Goal: Task Accomplishment & Management: Manage account settings

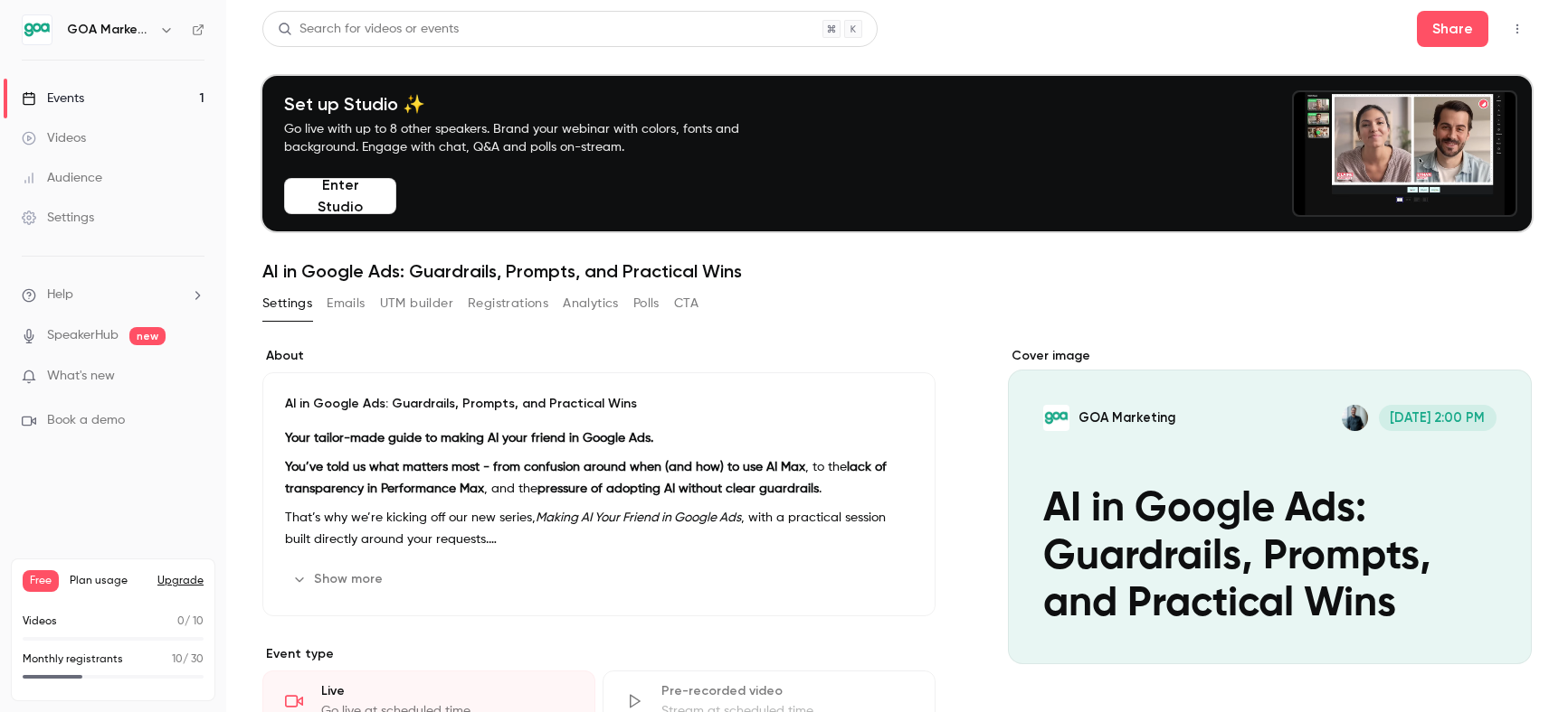
scroll to position [555, 0]
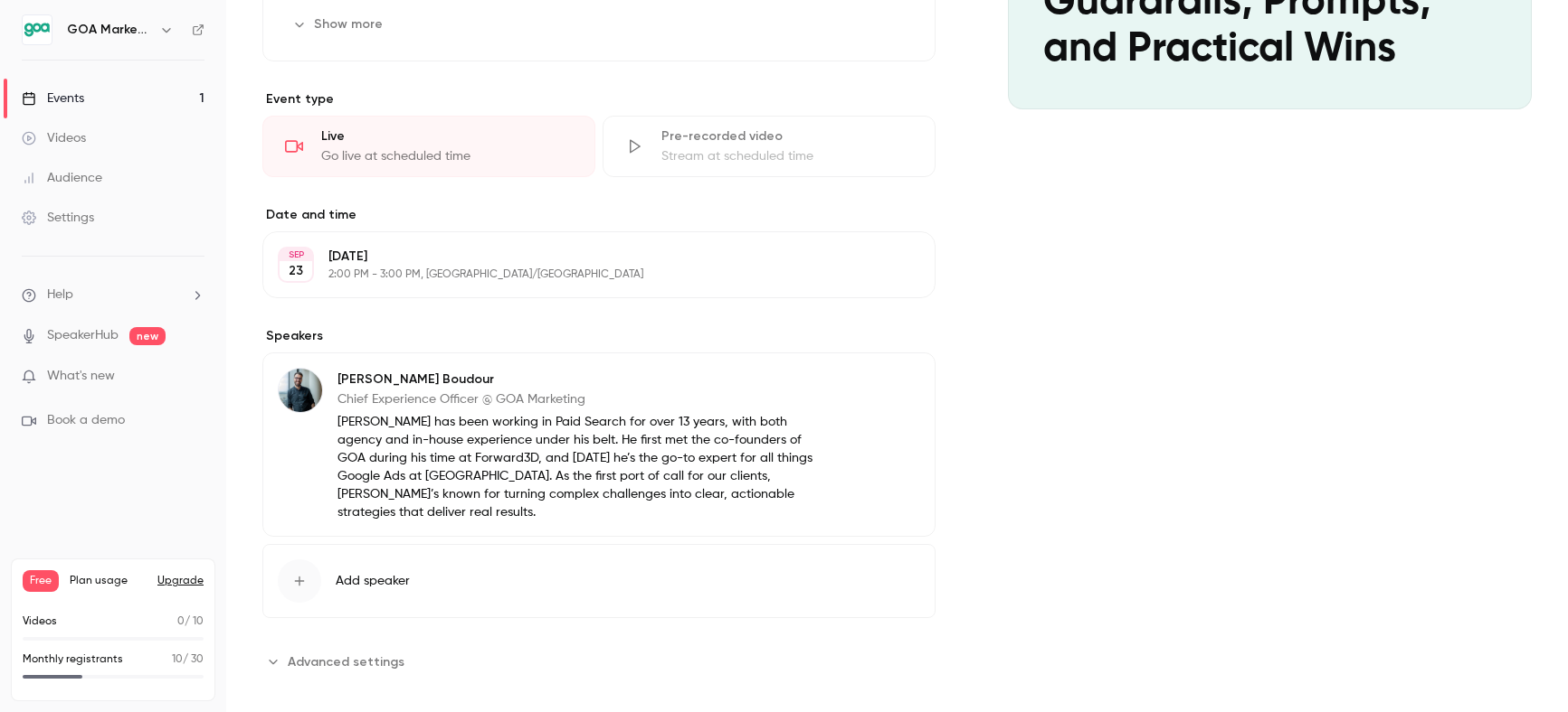
click at [71, 177] on div "Audience" at bounding box center [61, 178] width 80 height 18
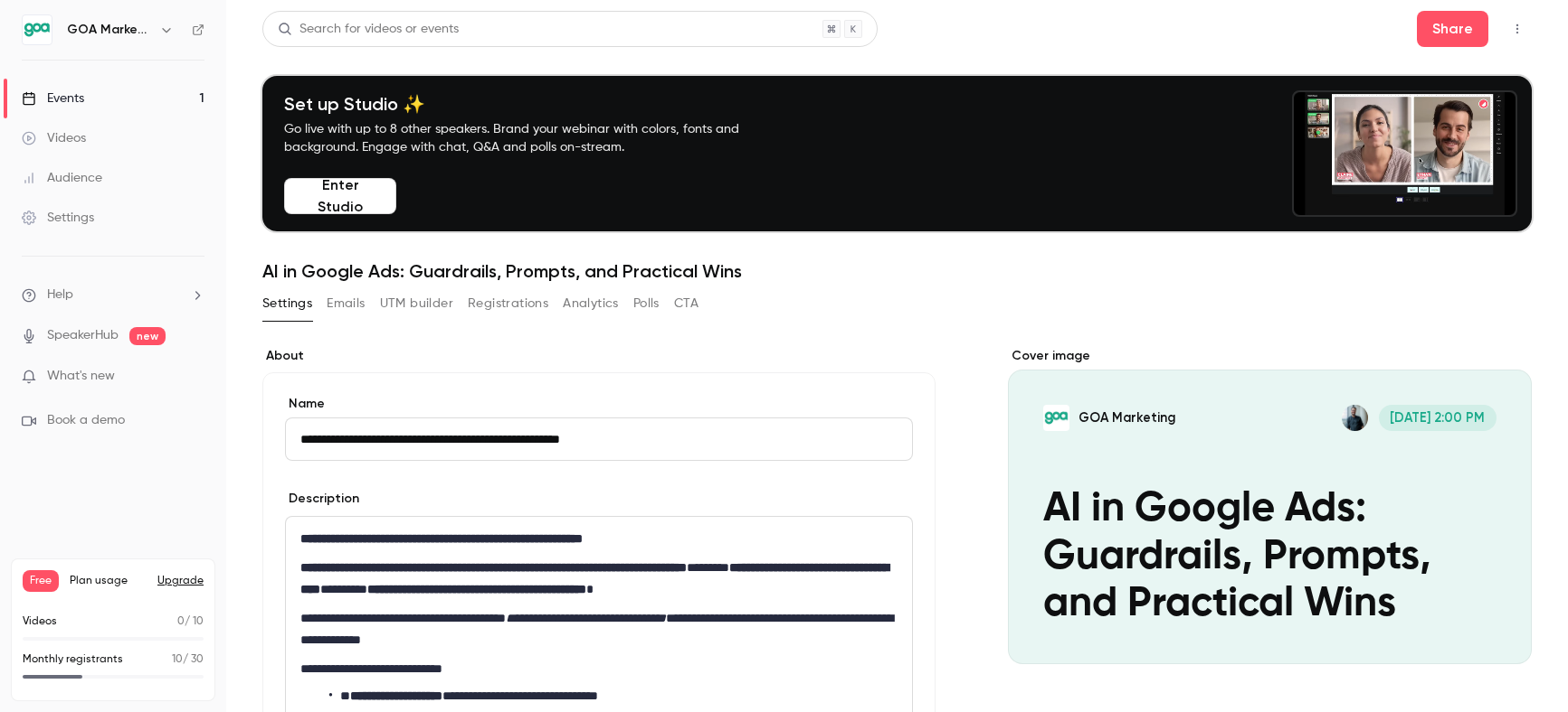
scroll to position [241, 0]
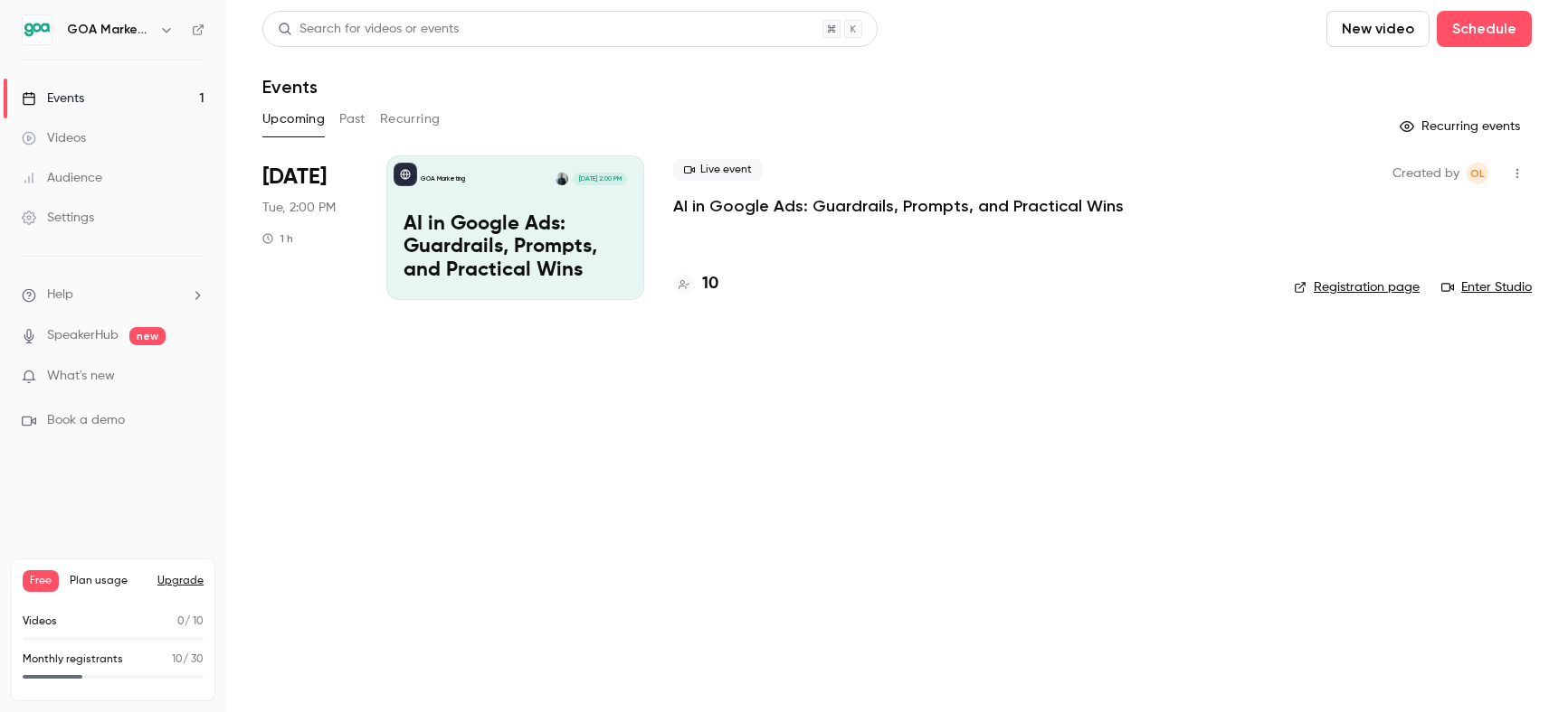
click at [517, 204] on div "GOA Marketing [DATE] 2:00 PM AI in Google Ads: Guardrails, Prompts, and Practic…" at bounding box center [515, 228] width 258 height 145
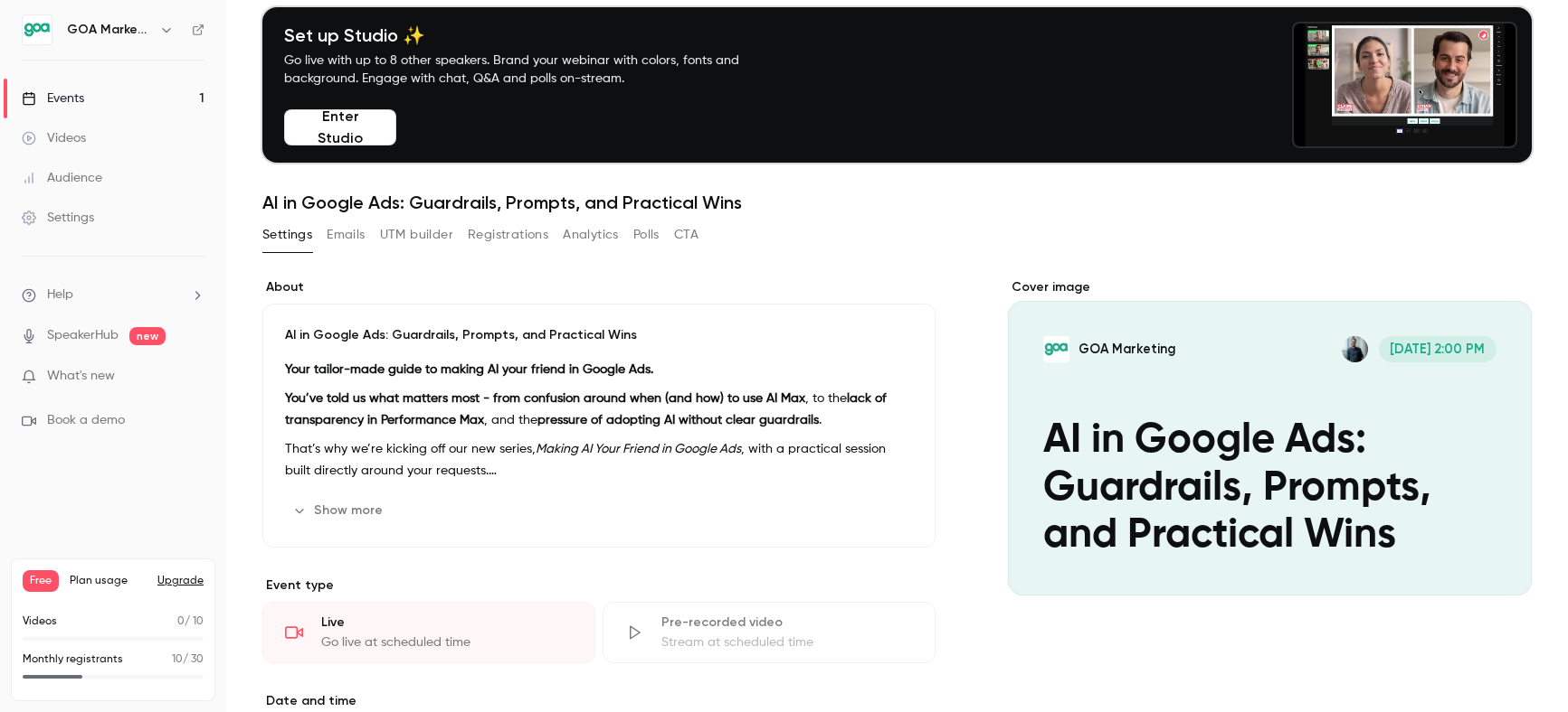
scroll to position [71, 0]
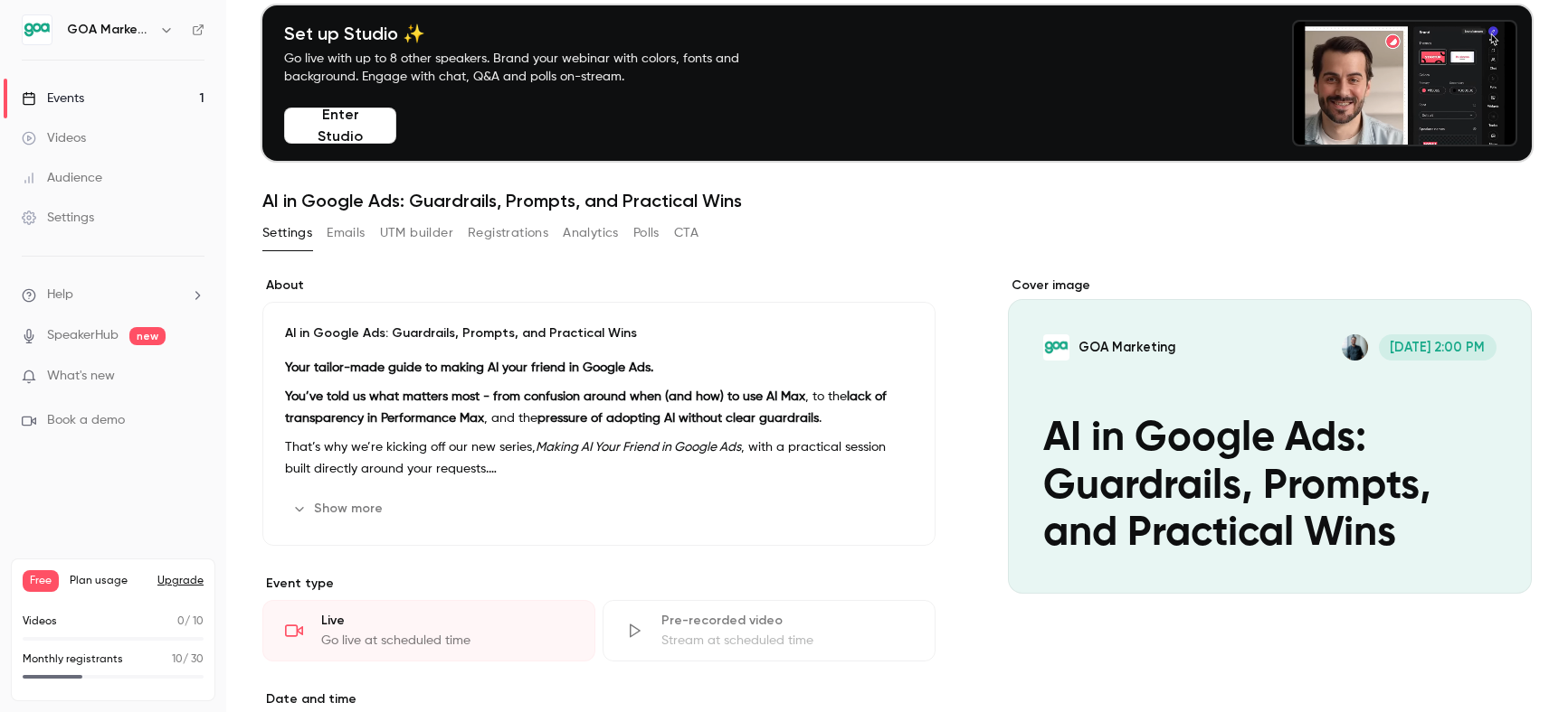
click at [1493, 556] on icon "Cover image" at bounding box center [1498, 561] width 20 height 14
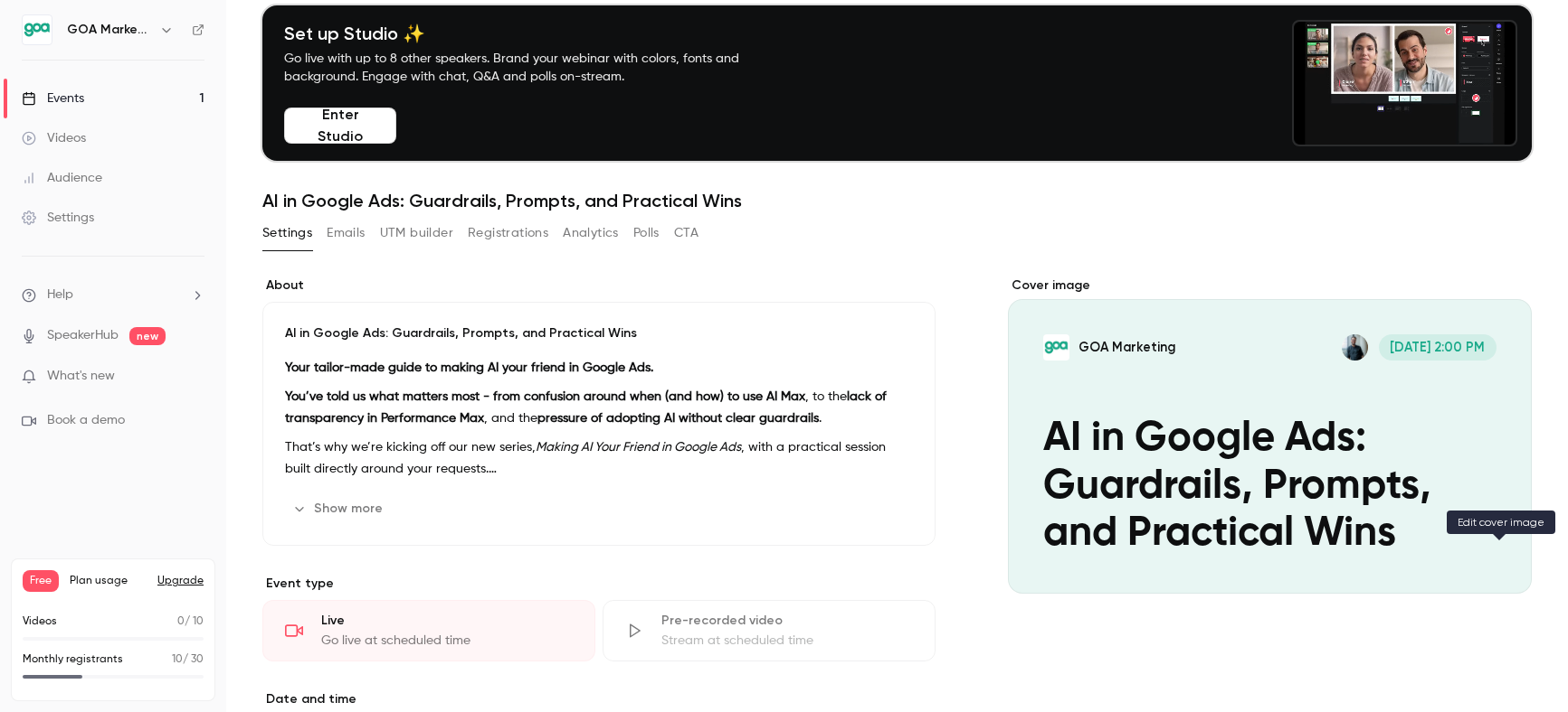
click at [1491, 560] on icon "Cover image" at bounding box center [1498, 561] width 20 height 14
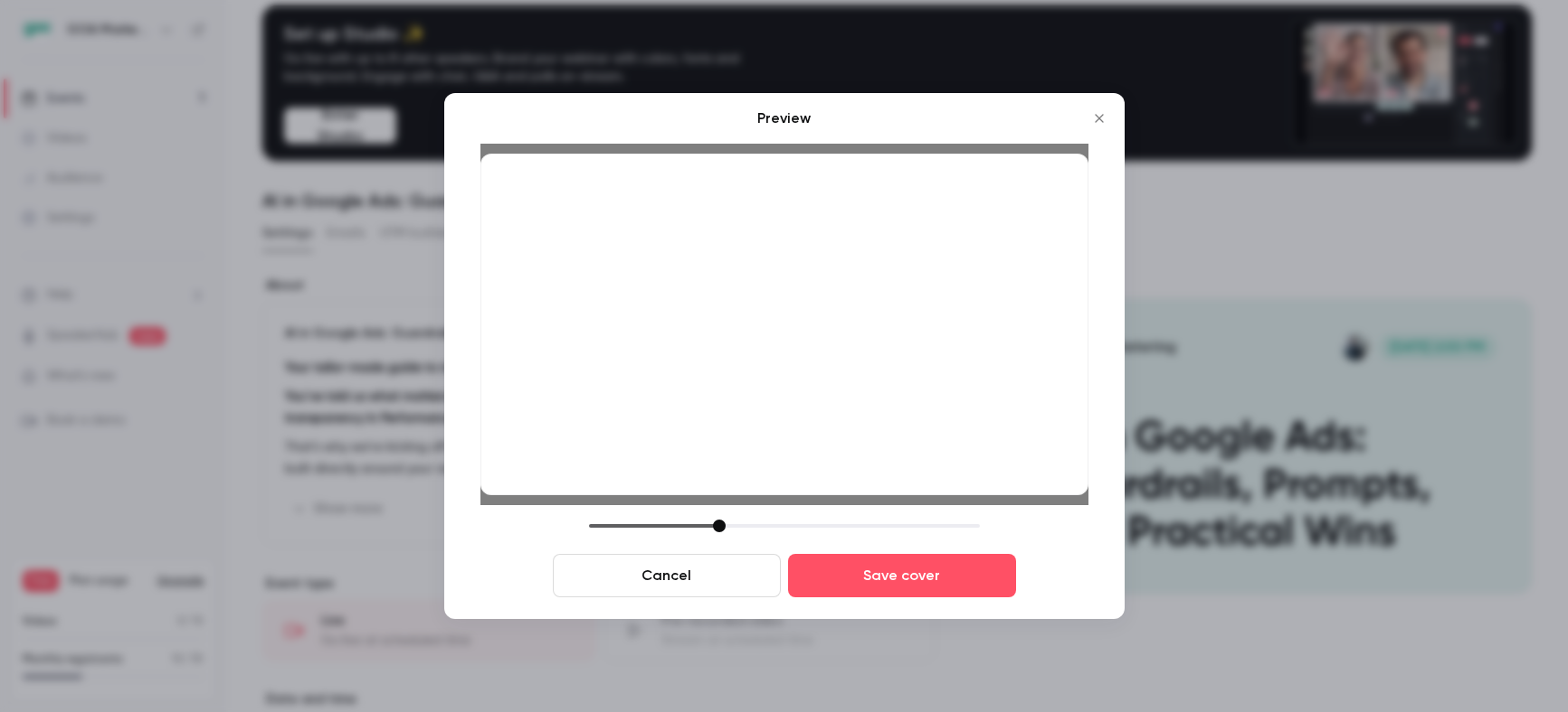
drag, startPoint x: 716, startPoint y: 520, endPoint x: 717, endPoint y: 499, distance: 21.0
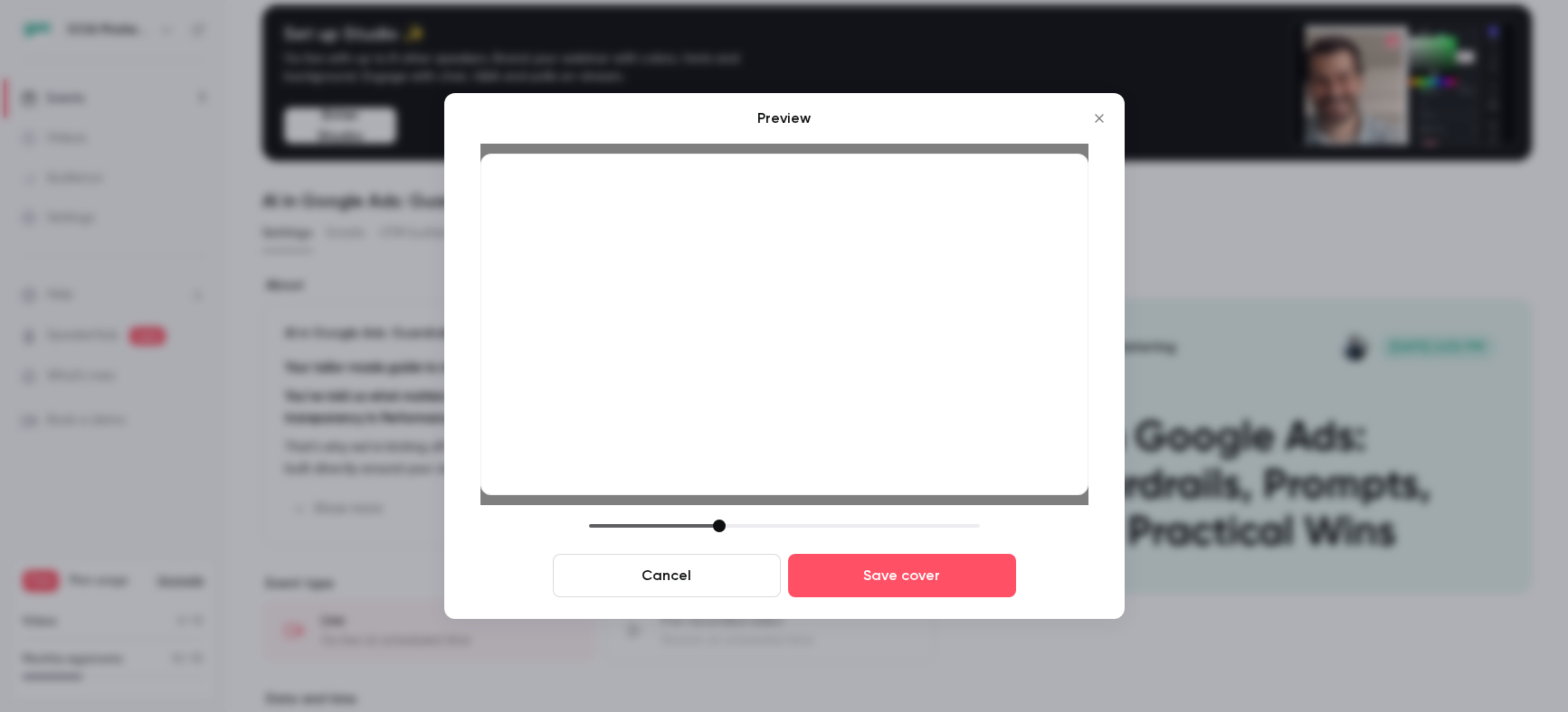
click at [717, 499] on div "Preview Cancel Save cover" at bounding box center [784, 352] width 608 height 490
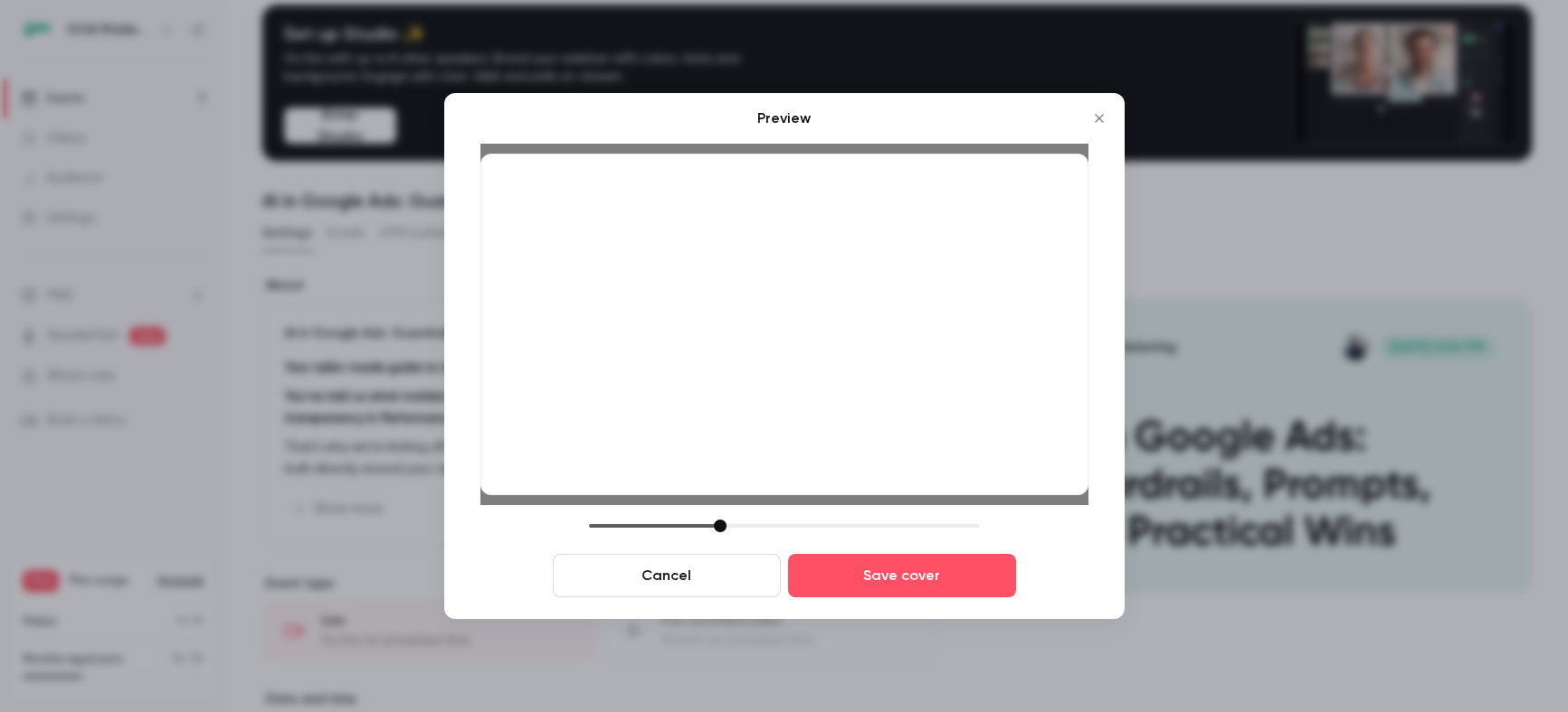
click at [724, 524] on div at bounding box center [719, 526] width 13 height 13
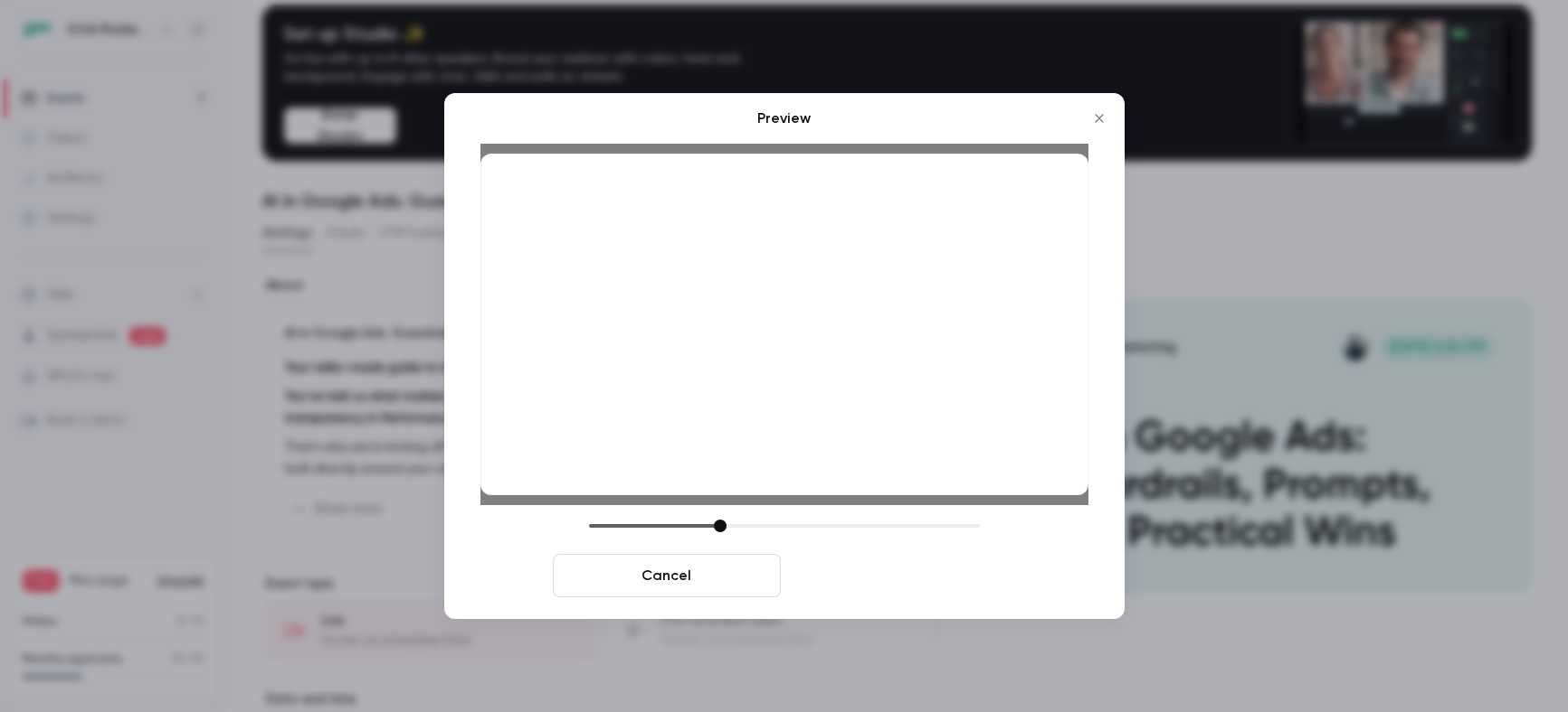
click at [859, 582] on button "Save cover" at bounding box center [902, 576] width 228 height 43
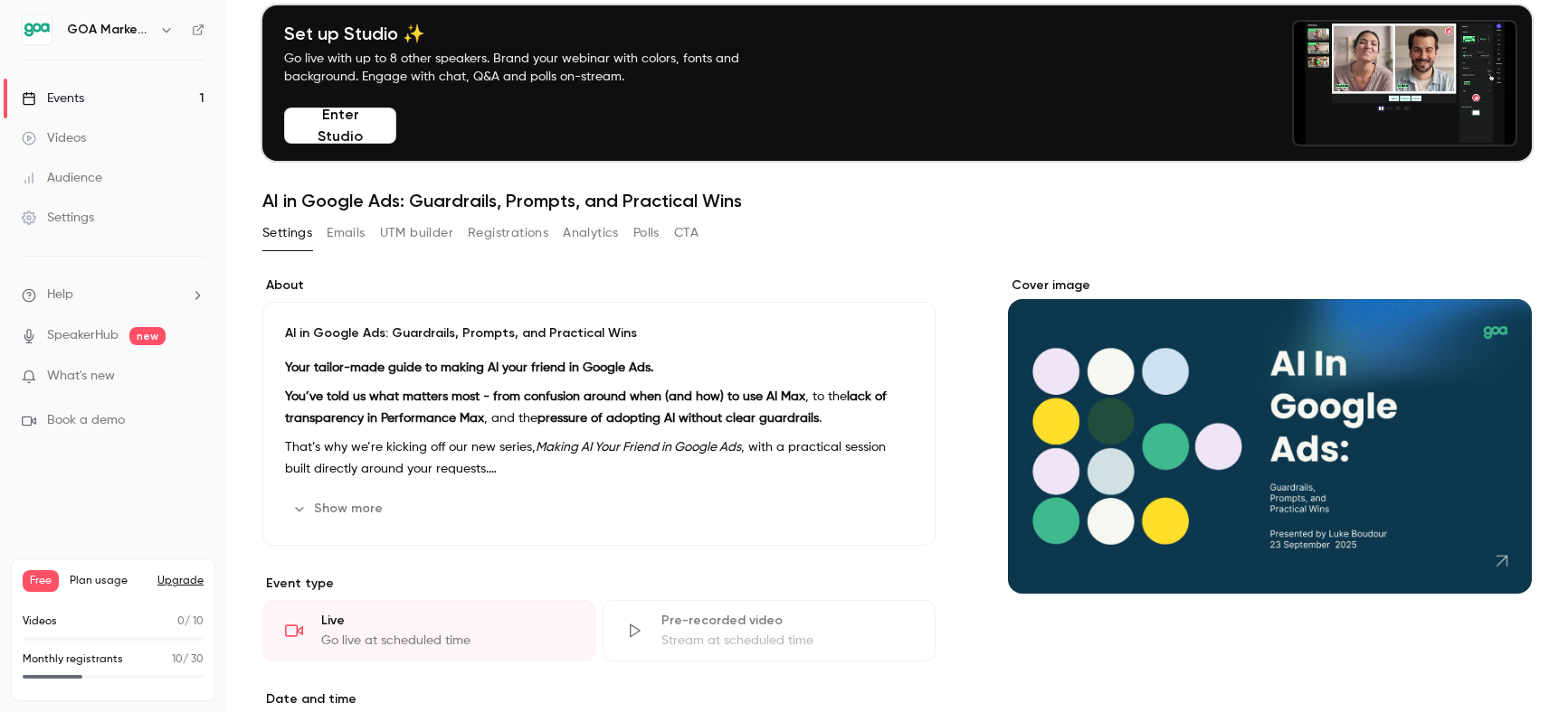
click at [1129, 652] on div "Cover image" at bounding box center [1269, 718] width 524 height 884
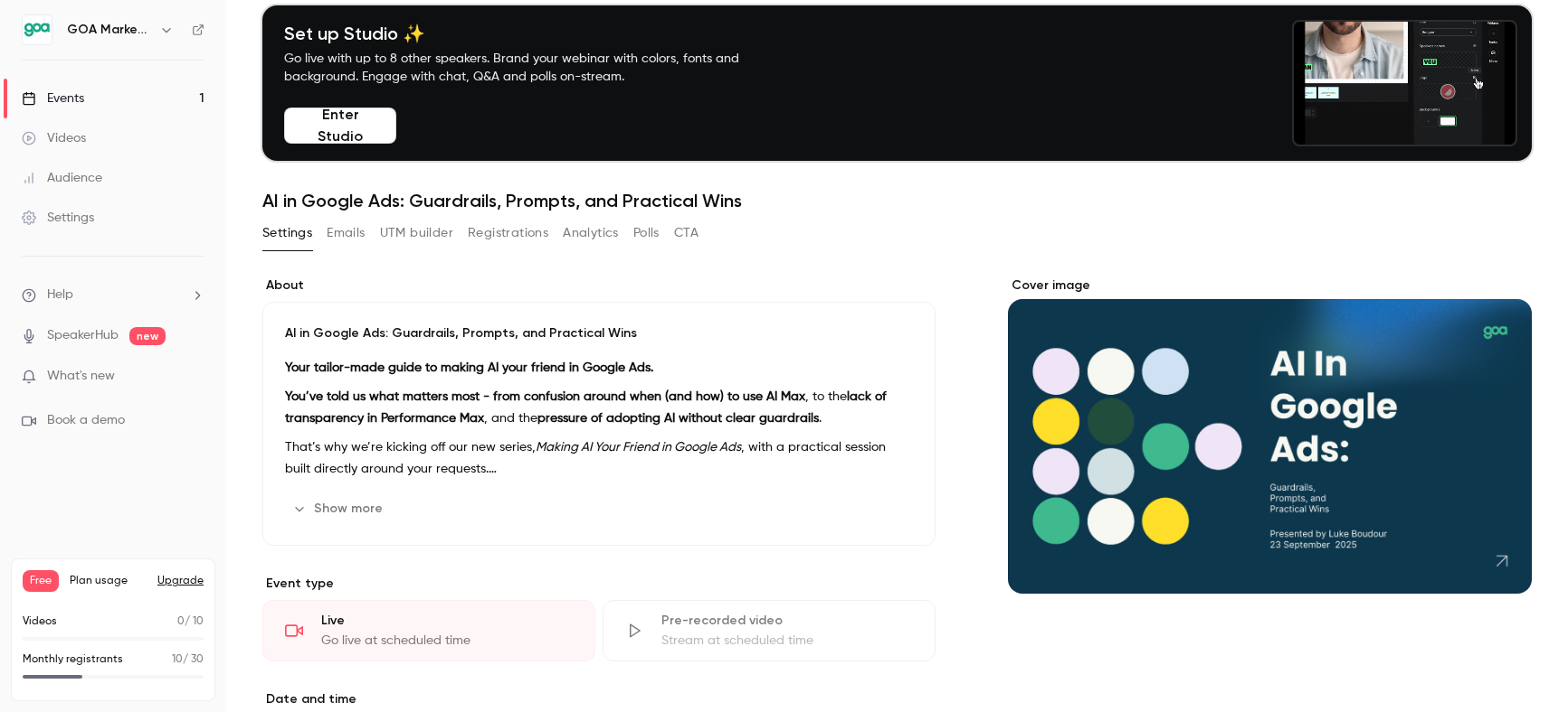
click at [1100, 641] on div "Cover image" at bounding box center [1269, 718] width 524 height 884
click at [115, 371] on p "What's new" at bounding box center [98, 377] width 154 height 19
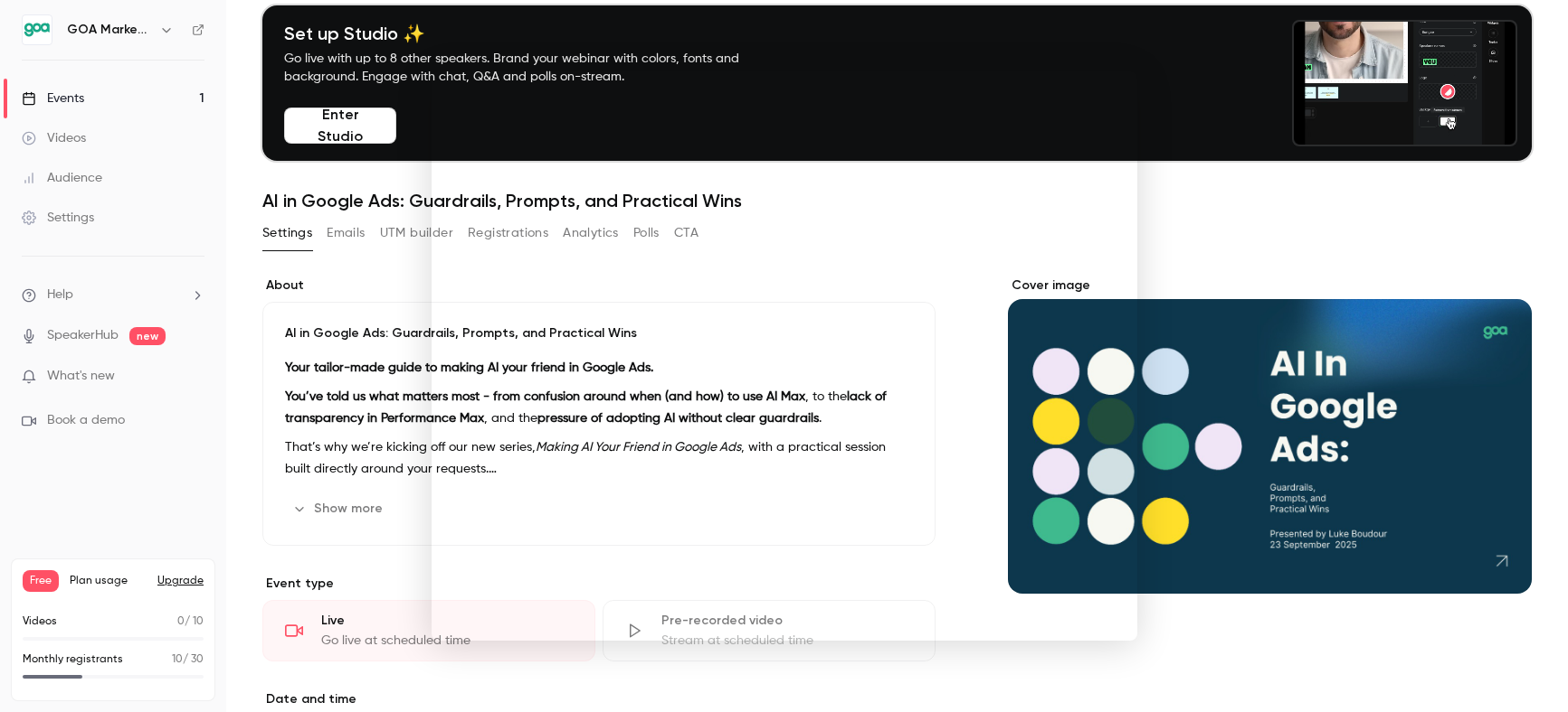
click at [1338, 669] on div at bounding box center [784, 356] width 1568 height 712
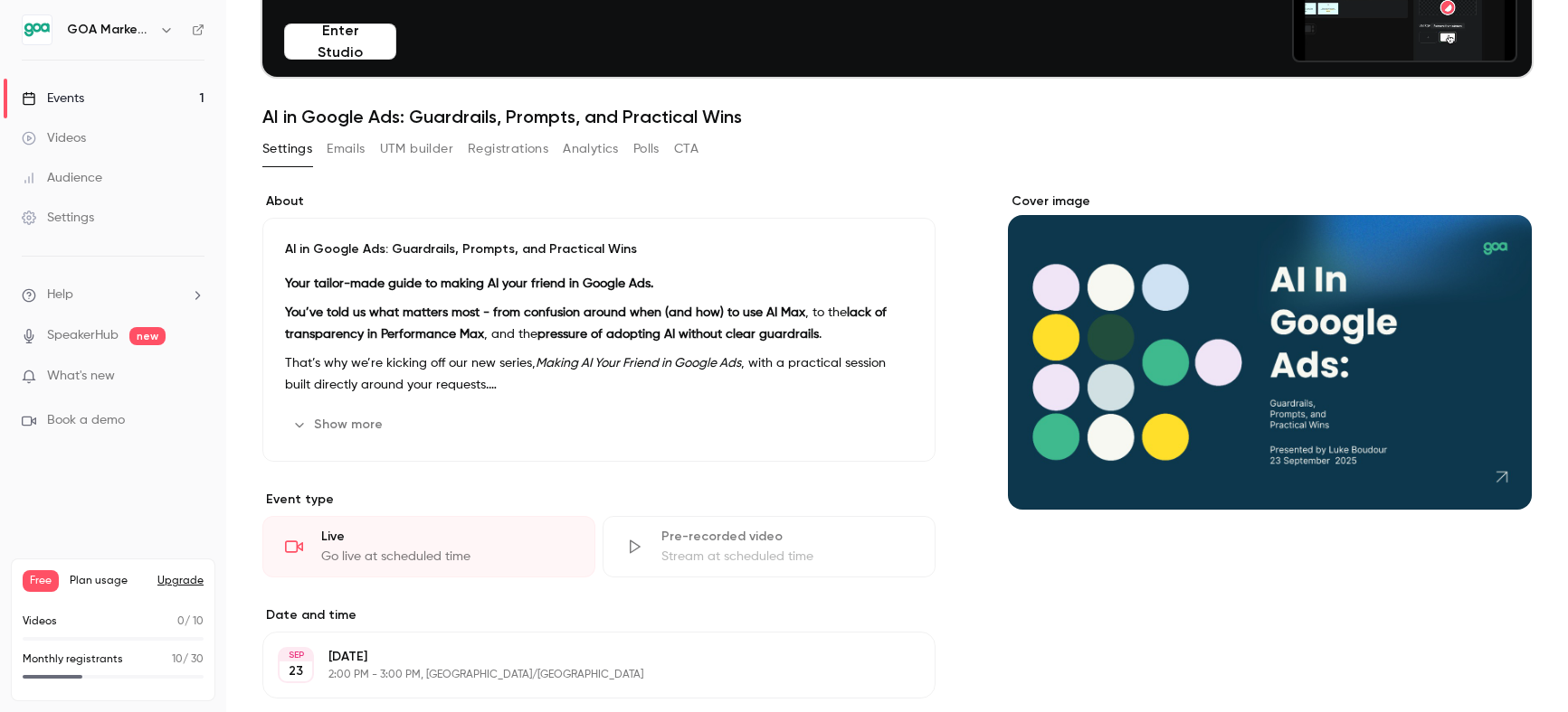
scroll to position [172, 0]
